Goal: Complete application form: Complete application form

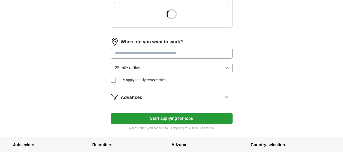
scroll to position [203, 0]
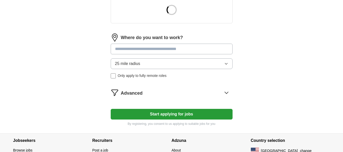
click at [148, 48] on input at bounding box center [172, 49] width 122 height 11
type input "******"
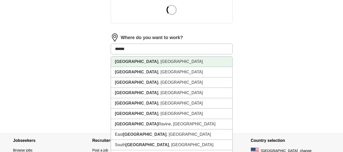
click at [145, 59] on li "[GEOGRAPHIC_DATA] , [GEOGRAPHIC_DATA]" at bounding box center [171, 62] width 121 height 10
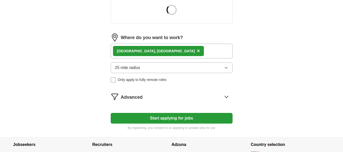
click at [177, 53] on div "[GEOGRAPHIC_DATA] , [GEOGRAPHIC_DATA] ×" at bounding box center [172, 51] width 122 height 15
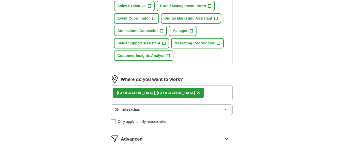
click at [160, 92] on div "[GEOGRAPHIC_DATA] , [GEOGRAPHIC_DATA] ×" at bounding box center [172, 93] width 122 height 15
click at [173, 95] on div "[GEOGRAPHIC_DATA] , [GEOGRAPHIC_DATA] ×" at bounding box center [172, 93] width 122 height 15
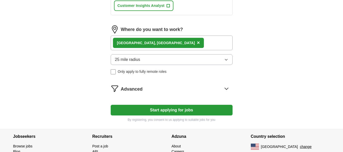
scroll to position [258, 0]
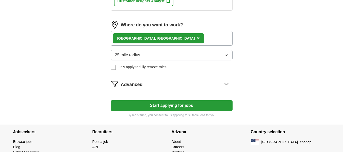
click at [165, 39] on div "[GEOGRAPHIC_DATA] , [GEOGRAPHIC_DATA] ×" at bounding box center [172, 38] width 122 height 15
click at [194, 54] on button "25 mile radius" at bounding box center [172, 55] width 122 height 11
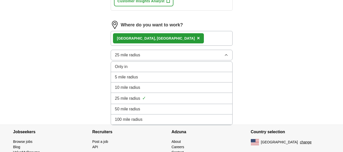
click at [133, 101] on span "25 mile radius" at bounding box center [127, 98] width 25 height 6
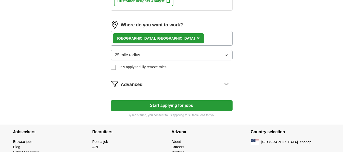
click at [175, 57] on button "25 mile radius" at bounding box center [172, 55] width 122 height 11
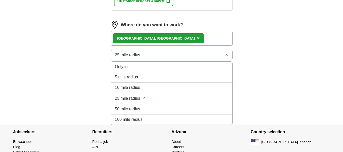
click at [126, 111] on span "50 mile radius" at bounding box center [127, 109] width 25 height 6
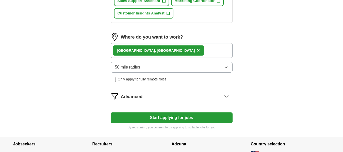
scroll to position [244, 0]
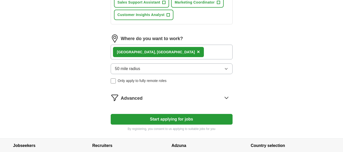
click at [212, 95] on div "Advanced" at bounding box center [177, 98] width 112 height 8
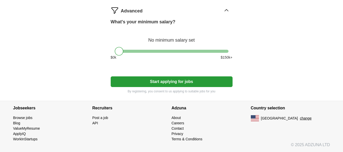
scroll to position [330, 0]
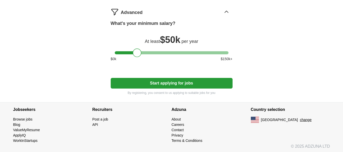
drag, startPoint x: 118, startPoint y: 55, endPoint x: 136, endPoint y: 54, distance: 18.6
click at [136, 54] on div at bounding box center [137, 53] width 9 height 9
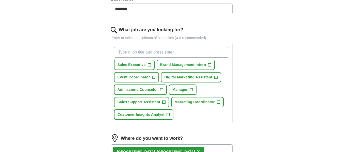
scroll to position [149, 0]
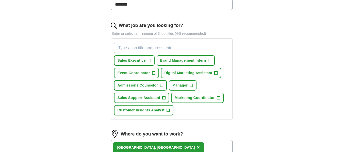
click at [154, 47] on input "What job are you looking for?" at bounding box center [171, 48] width 115 height 11
type input "entry level"
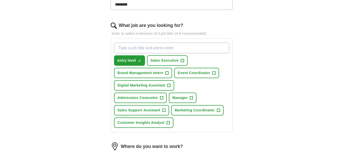
click at [248, 53] on div "Let ApplyIQ do the hard work of searching and applying for jobs. Just tell us w…" at bounding box center [171, 95] width 163 height 401
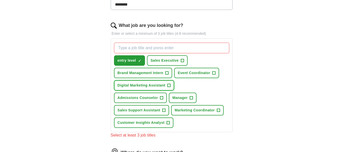
click at [163, 84] on span "Digital Marketing Assistant" at bounding box center [142, 85] width 48 height 5
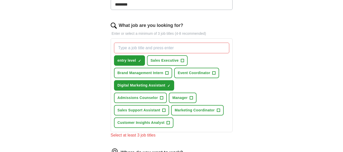
click at [137, 49] on input "What job are you looking for?" at bounding box center [171, 48] width 115 height 11
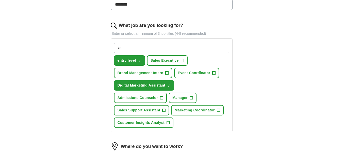
type input "a"
type input "marketing"
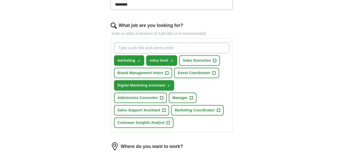
click at [279, 70] on div "ApplyIQ Let ApplyIQ do the hard work of searching and applying for jobs. Just t…" at bounding box center [171, 81] width 325 height 429
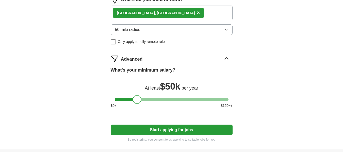
scroll to position [321, 0]
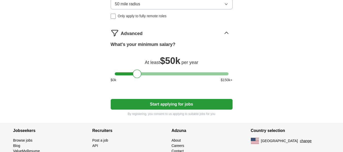
click at [162, 106] on button "Start applying for jobs" at bounding box center [172, 104] width 122 height 11
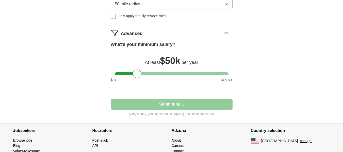
select select "**"
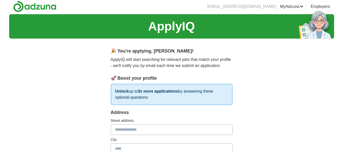
scroll to position [0, 0]
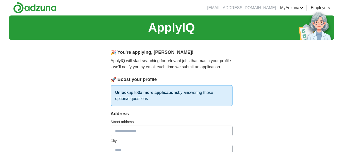
click at [179, 64] on p "ApplyIQ will start searching for relevant jobs that match your profile - we'll …" at bounding box center [172, 64] width 122 height 12
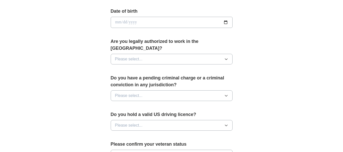
scroll to position [254, 0]
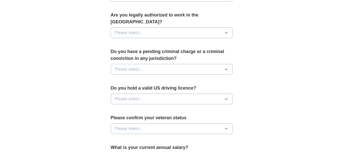
click at [179, 64] on button "Please select..." at bounding box center [172, 69] width 122 height 11
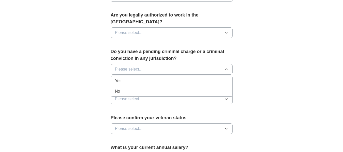
click at [135, 88] on div "No" at bounding box center [171, 91] width 113 height 6
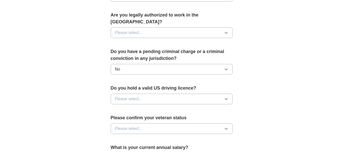
click at [130, 94] on button "Please select..." at bounding box center [172, 99] width 122 height 11
click at [121, 118] on div "No" at bounding box center [171, 121] width 113 height 6
click at [166, 27] on button "Please select..." at bounding box center [172, 32] width 122 height 11
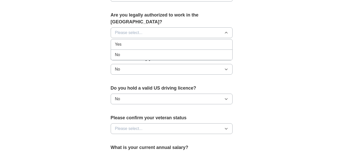
click at [147, 41] on div "Yes" at bounding box center [171, 44] width 113 height 6
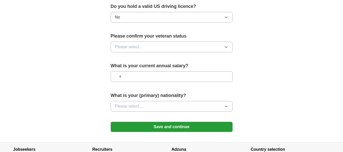
scroll to position [339, 0]
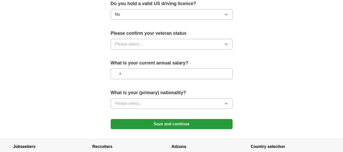
click at [143, 41] on button "Please select..." at bounding box center [172, 44] width 122 height 11
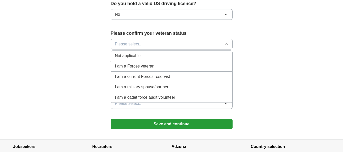
click at [148, 53] on div "Not applicable" at bounding box center [171, 56] width 113 height 6
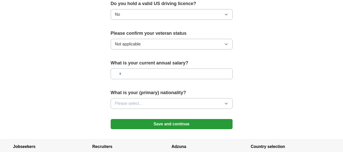
click at [133, 69] on input "text" at bounding box center [172, 74] width 122 height 11
click at [150, 101] on button "Please select..." at bounding box center [172, 103] width 122 height 11
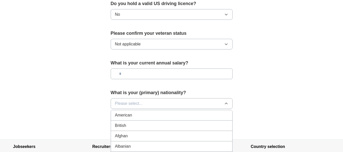
click at [129, 112] on span "American" at bounding box center [123, 115] width 17 height 6
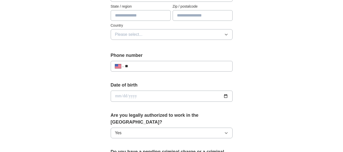
scroll to position [153, 0]
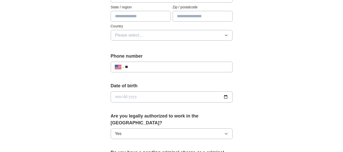
click at [125, 98] on input "date" at bounding box center [172, 96] width 122 height 11
click at [121, 97] on input "date" at bounding box center [172, 96] width 122 height 11
type input "**********"
click at [152, 65] on input "**" at bounding box center [176, 67] width 103 height 6
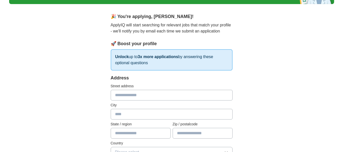
scroll to position [37, 0]
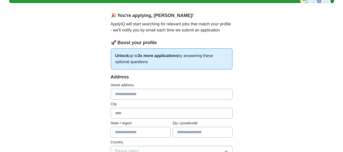
type input "**********"
click at [148, 93] on input "text" at bounding box center [172, 94] width 122 height 11
type input "*"
type input "**********"
click at [125, 115] on input "text" at bounding box center [172, 113] width 122 height 11
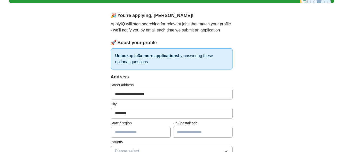
type input "*******"
click at [127, 130] on input "text" at bounding box center [141, 132] width 60 height 11
type input "****"
click at [198, 133] on input "text" at bounding box center [203, 132] width 60 height 11
type input "*****"
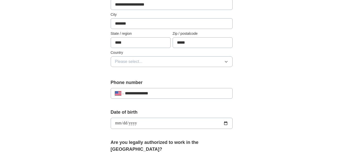
scroll to position [128, 0]
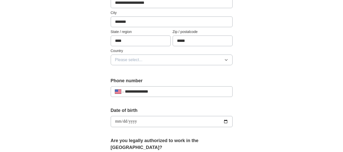
click at [156, 60] on button "Please select..." at bounding box center [172, 60] width 122 height 11
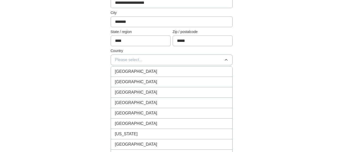
click at [125, 84] on span "[GEOGRAPHIC_DATA]" at bounding box center [136, 82] width 42 height 6
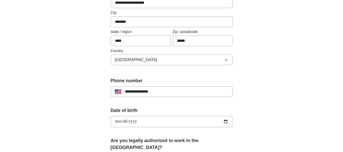
click at [75, 83] on div "**********" at bounding box center [171, 118] width 325 height 462
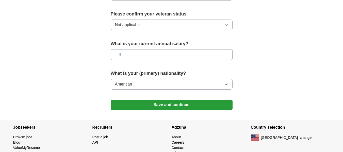
scroll to position [370, 0]
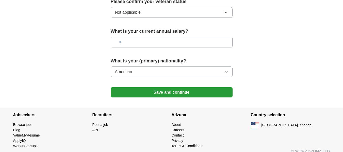
click at [153, 87] on button "Save and continue" at bounding box center [172, 92] width 122 height 10
